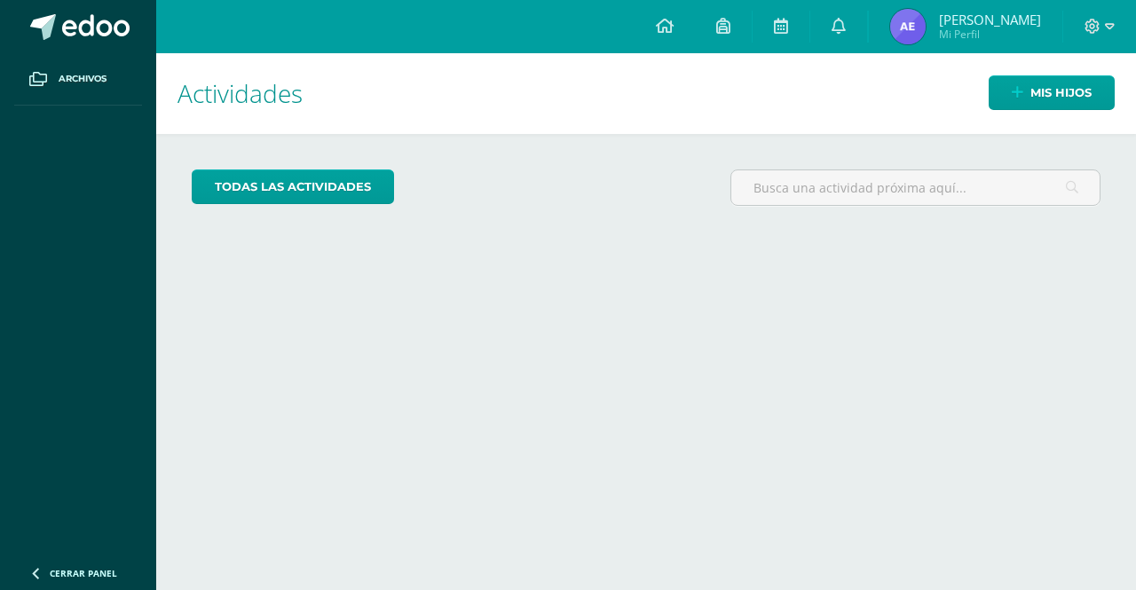
click at [925, 32] on img at bounding box center [908, 27] width 36 height 36
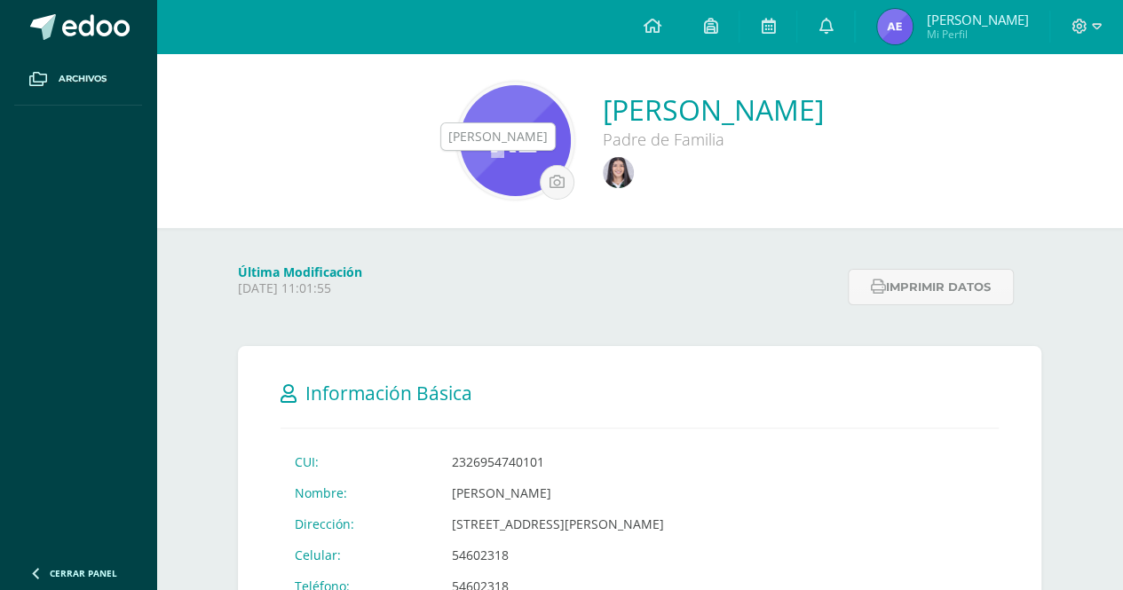
click at [603, 162] on link at bounding box center [621, 174] width 36 height 35
click at [623, 585] on td "54602318" at bounding box center [558, 586] width 241 height 31
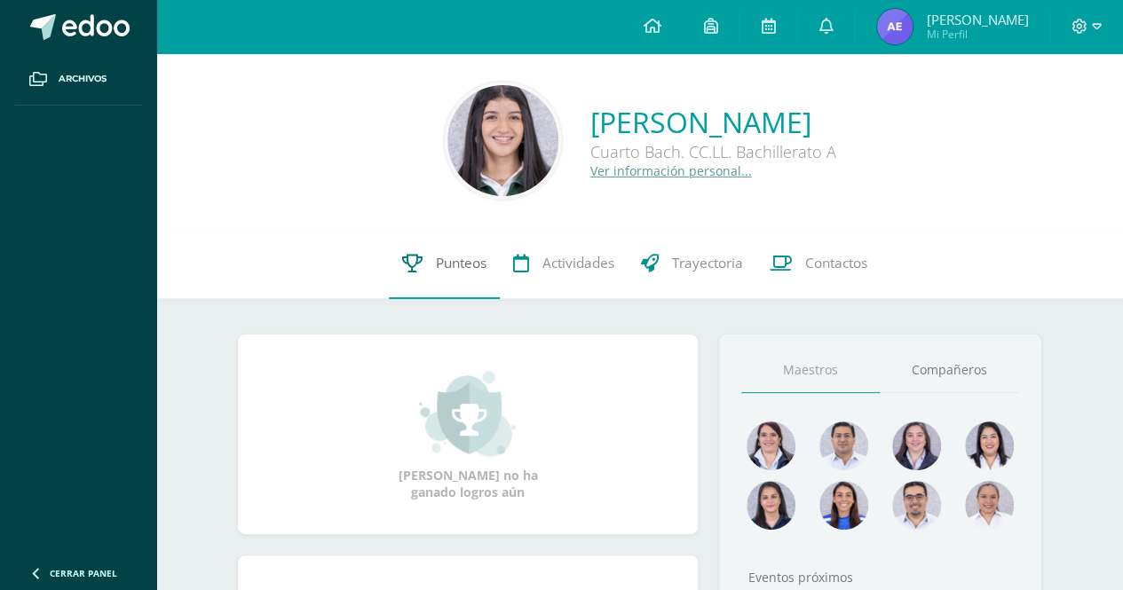
click at [420, 256] on link "Punteos" at bounding box center [444, 263] width 111 height 71
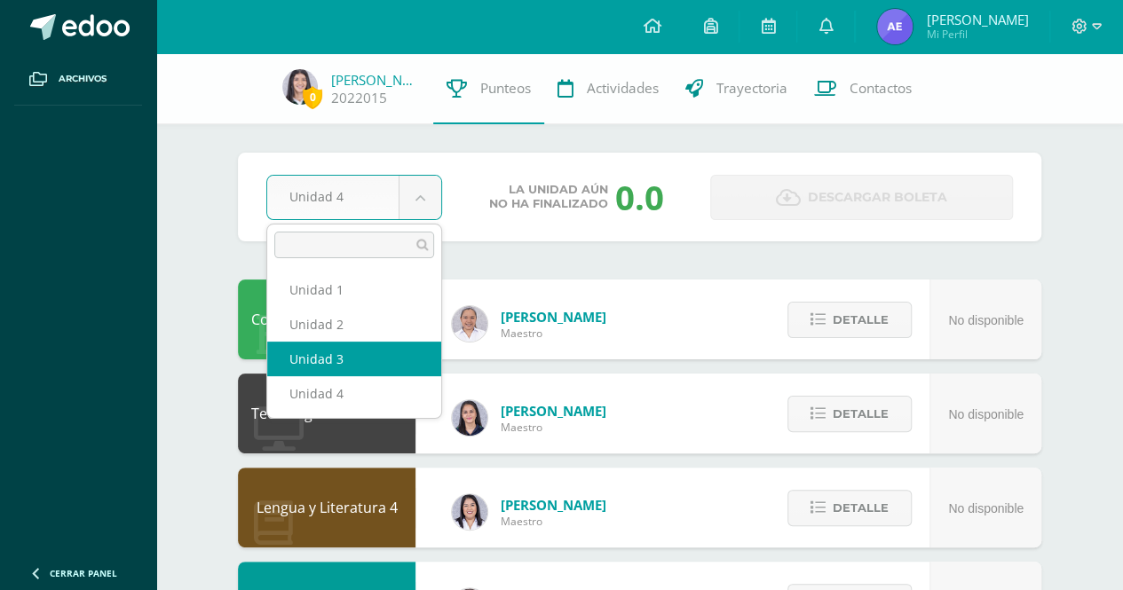
select select "Unidad 3"
